Goal: Task Accomplishment & Management: Manage account settings

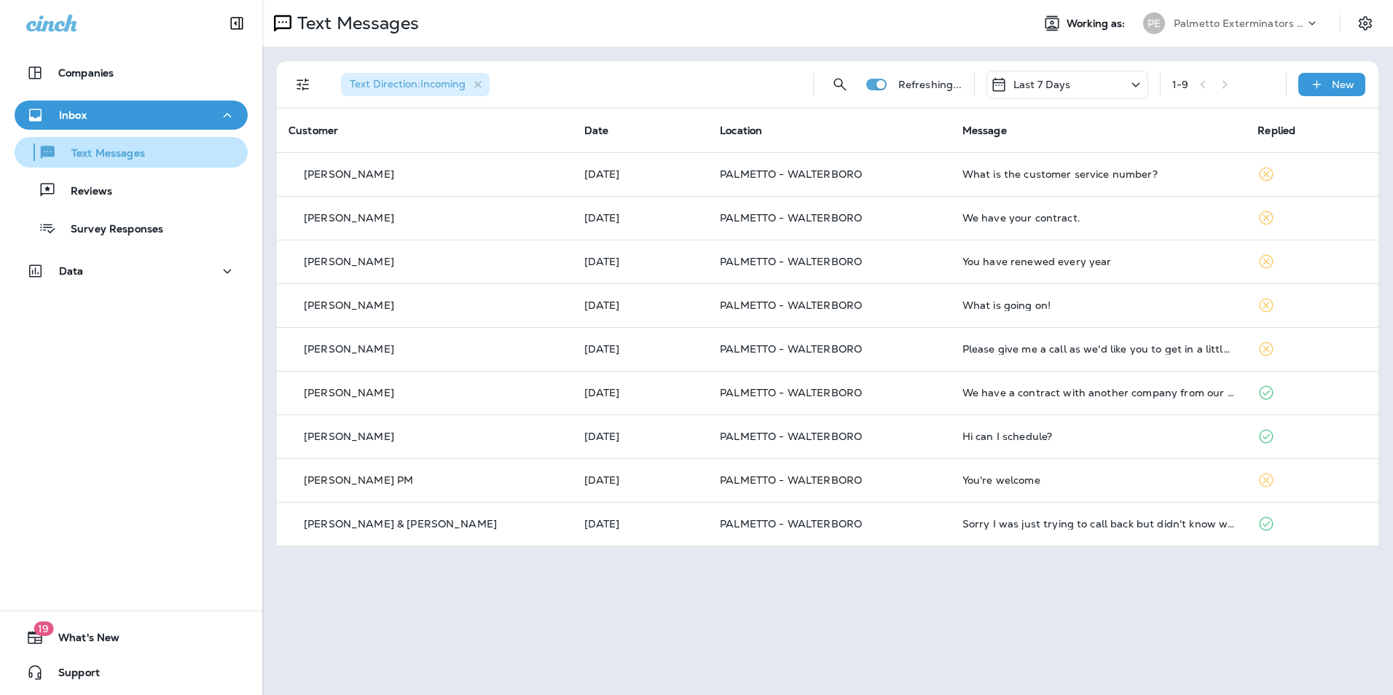
click at [170, 154] on div "Text Messages" at bounding box center [131, 152] width 222 height 22
click at [141, 167] on button "Text Messages" at bounding box center [131, 152] width 233 height 31
click at [140, 160] on p "Text Messages" at bounding box center [101, 154] width 88 height 14
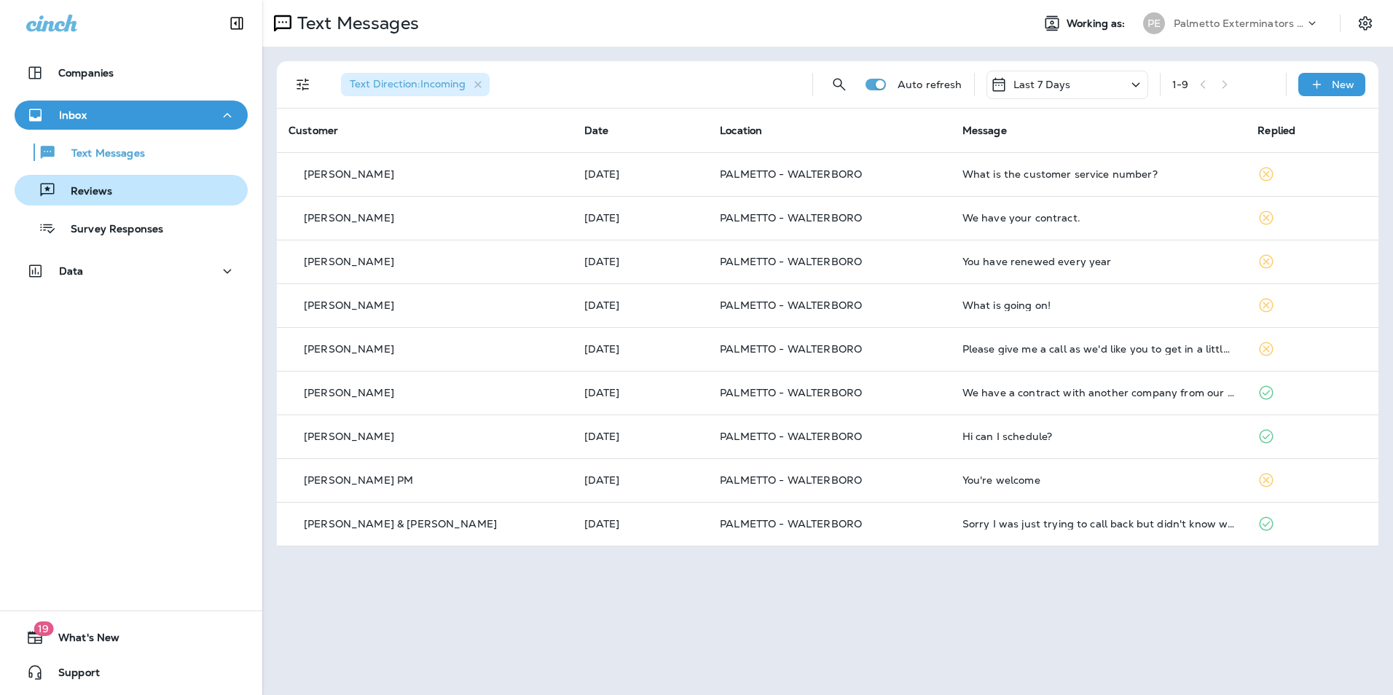
click at [137, 179] on button "Reviews" at bounding box center [131, 190] width 233 height 31
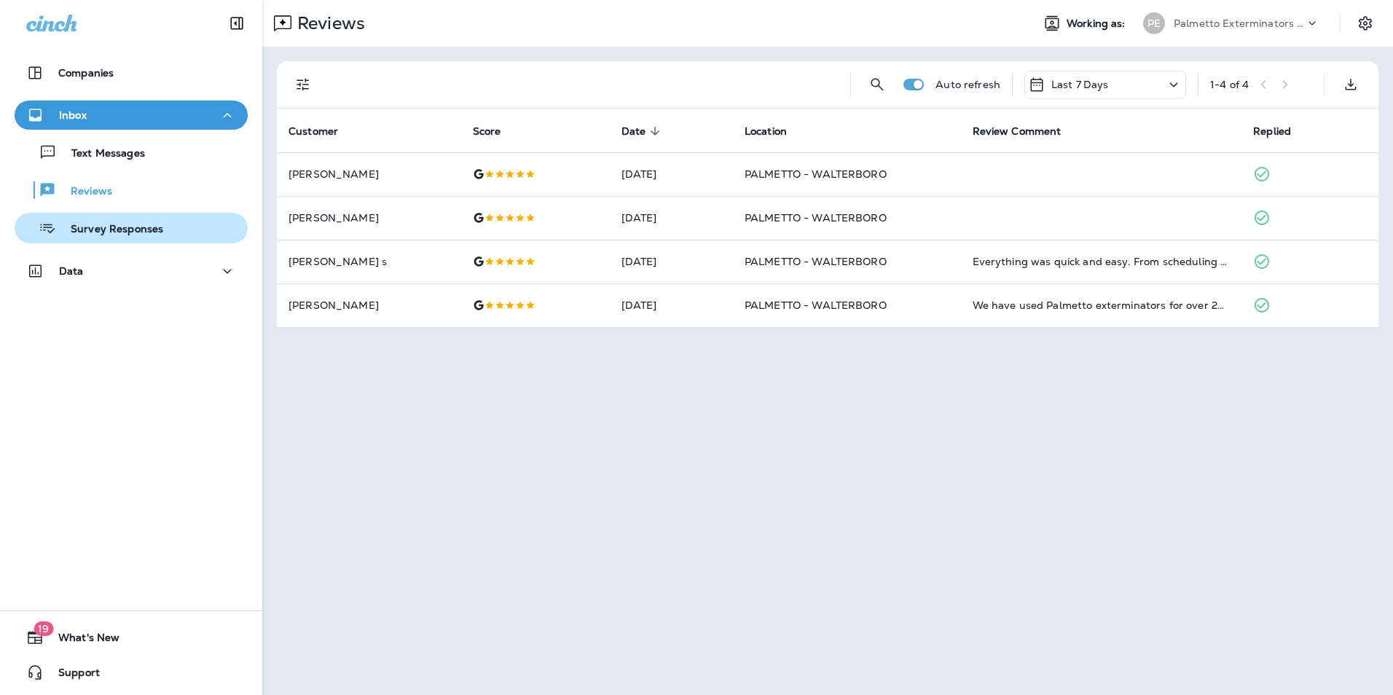
click at [130, 232] on p "Survey Responses" at bounding box center [109, 230] width 107 height 14
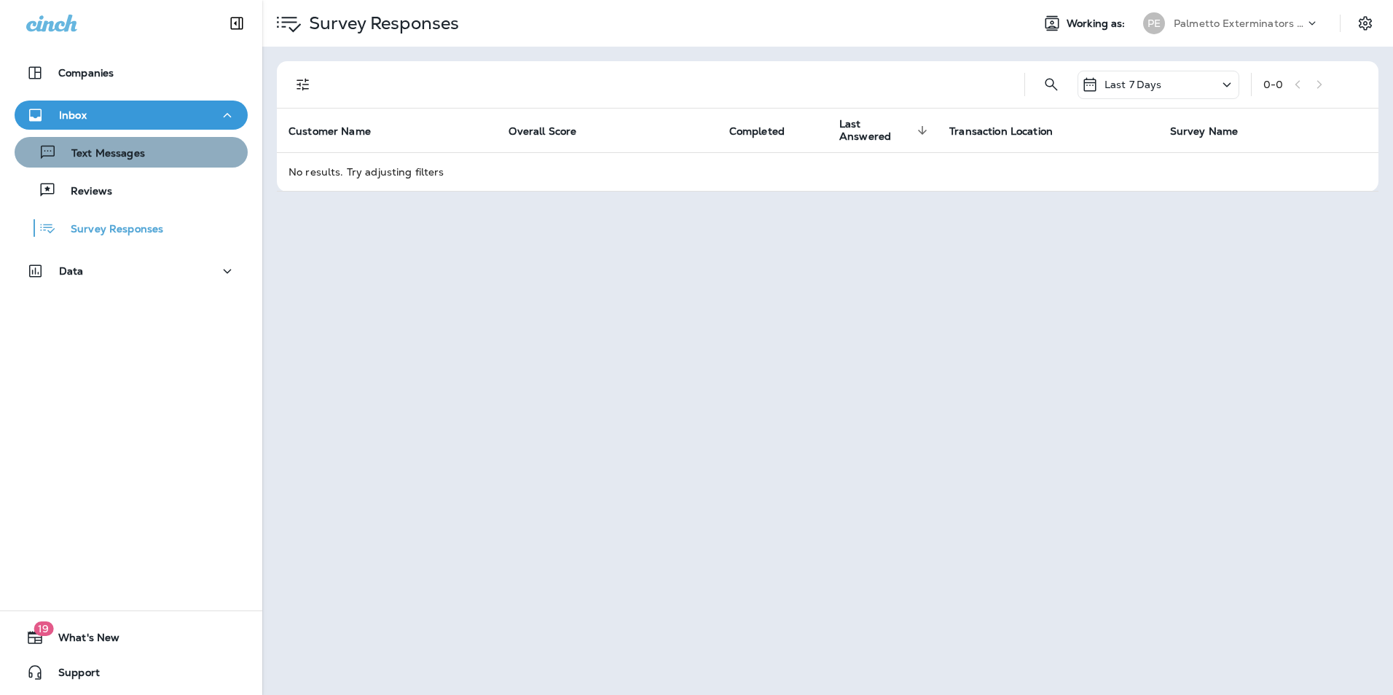
click at [136, 158] on p "Text Messages" at bounding box center [101, 154] width 88 height 14
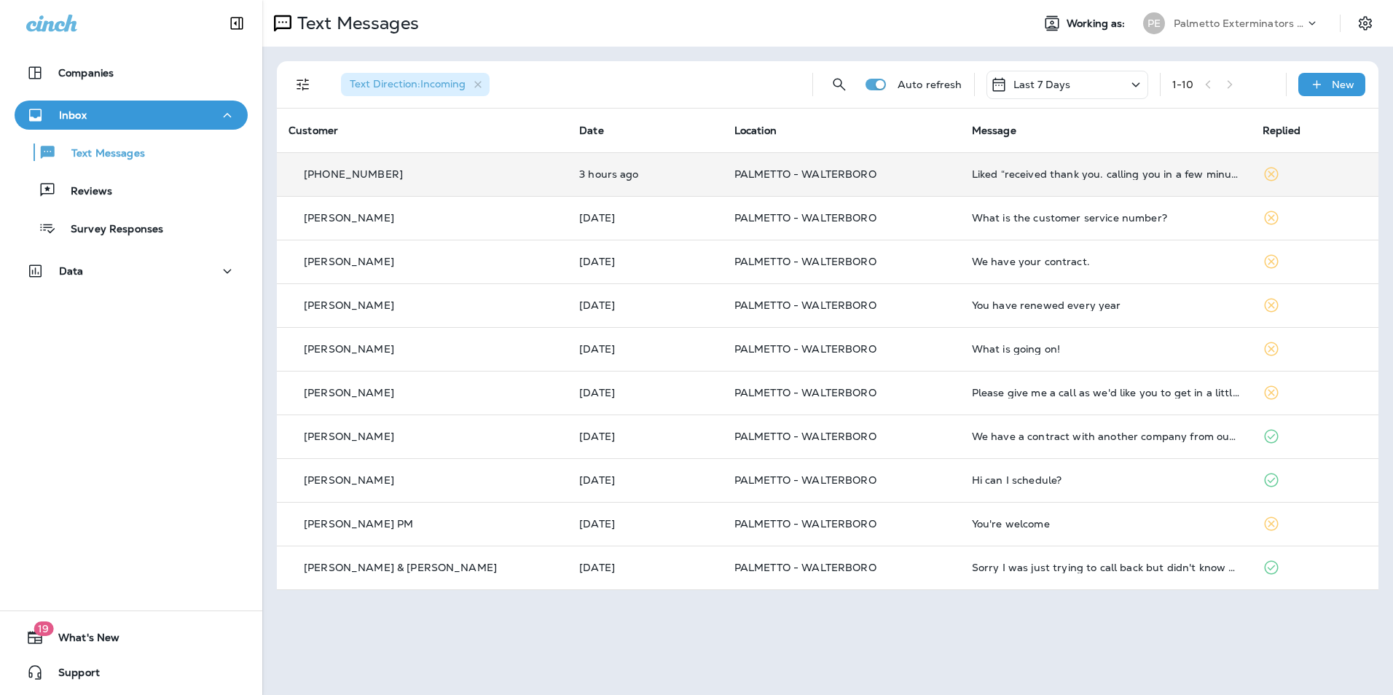
click at [1092, 177] on div "Liked “received thank you. calling you in a few minutes”" at bounding box center [1105, 174] width 267 height 12
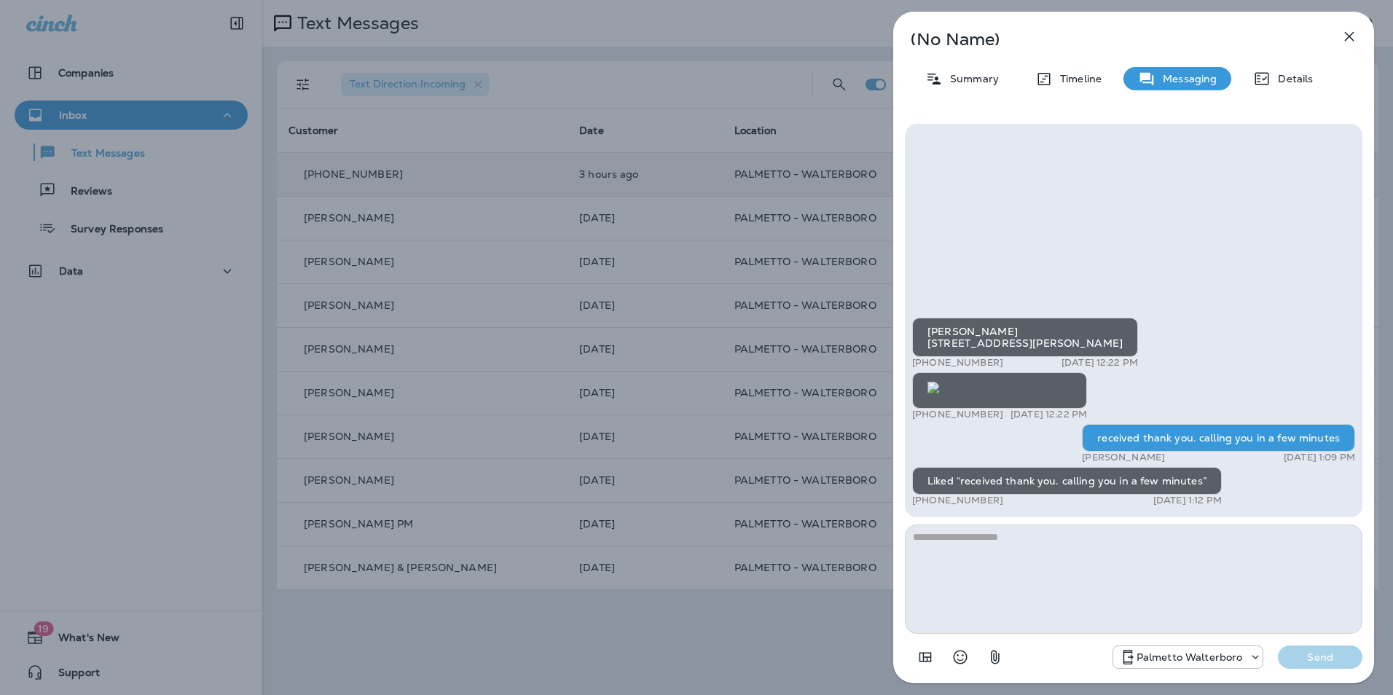
click at [939, 382] on img at bounding box center [934, 388] width 12 height 12
click at [1344, 39] on icon "button" at bounding box center [1349, 36] width 17 height 17
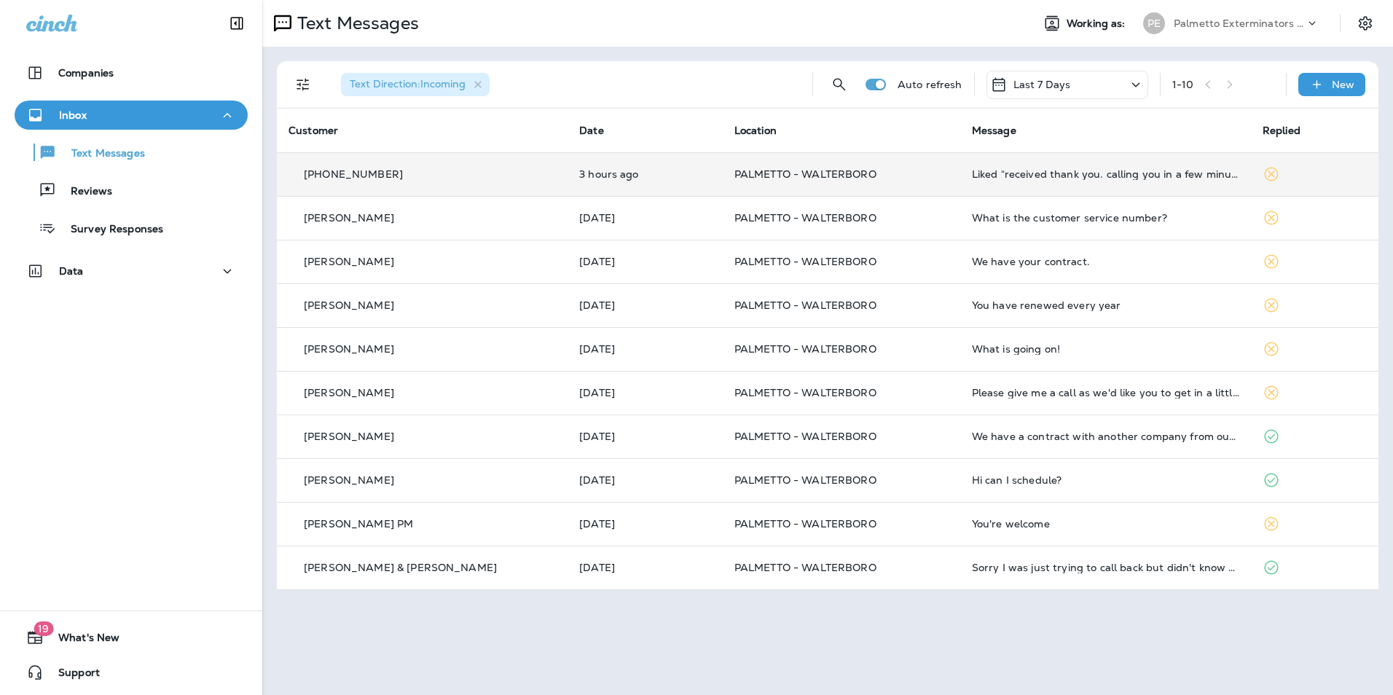
click at [1379, 20] on div at bounding box center [1373, 23] width 41 height 26
click at [1378, 23] on button "Settings" at bounding box center [1366, 23] width 26 height 26
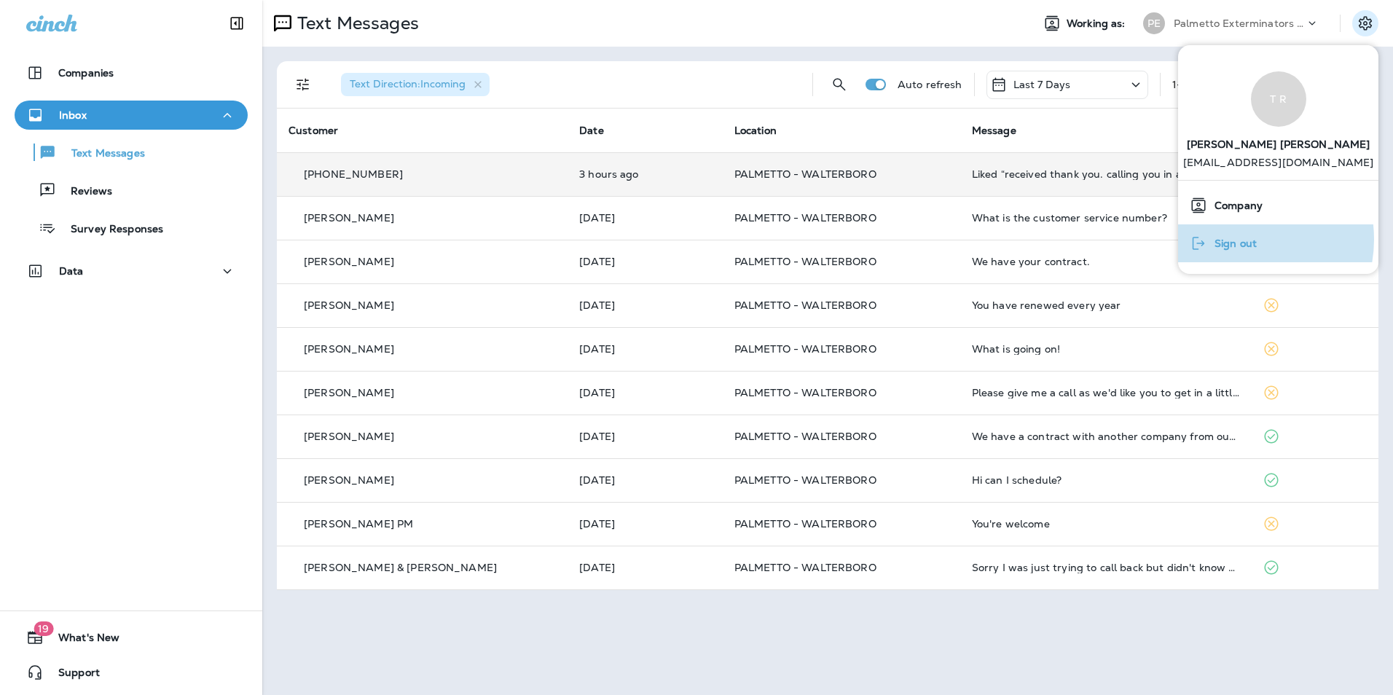
click at [1235, 240] on span "Sign out" at bounding box center [1233, 244] width 50 height 12
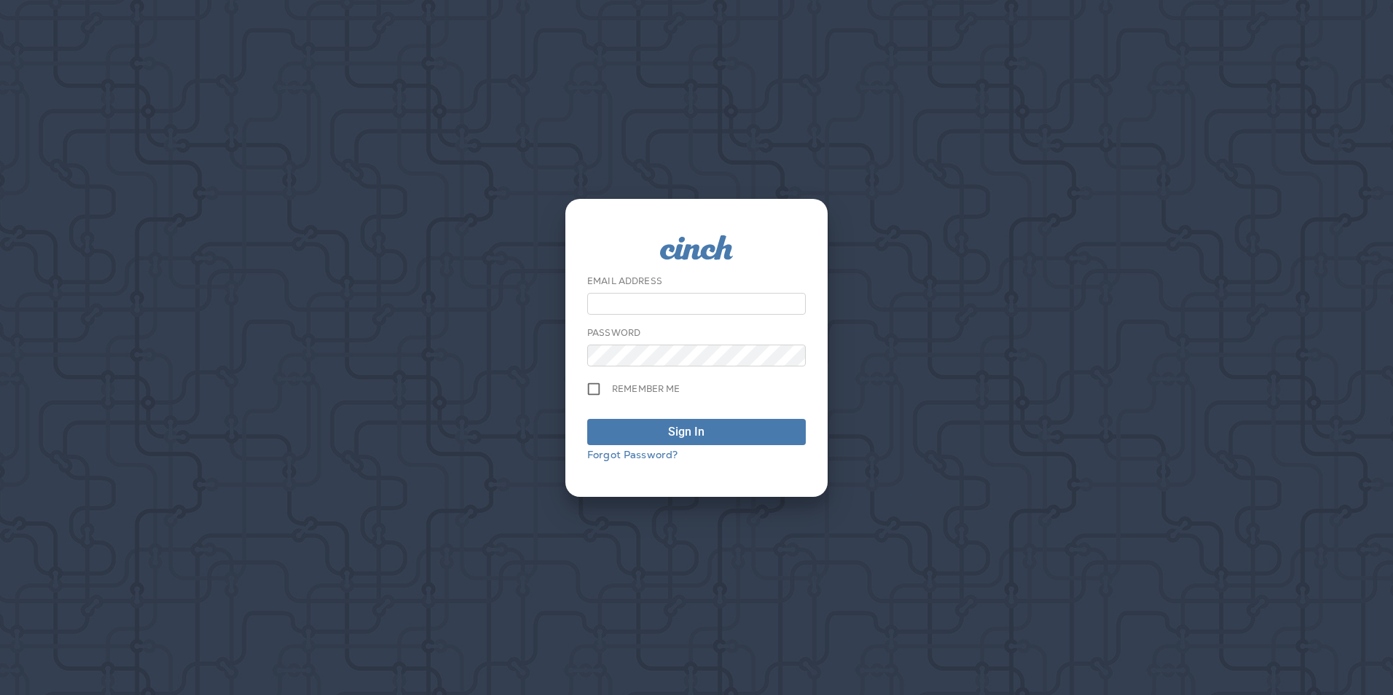
type input "**********"
